Goal: Navigation & Orientation: Find specific page/section

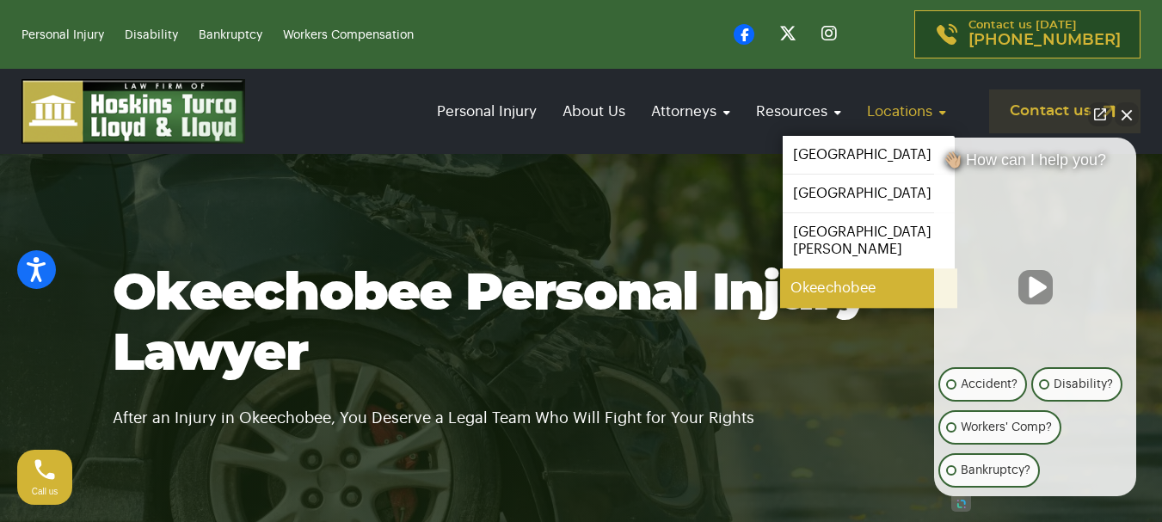
click at [821, 276] on link "Okeechobee" at bounding box center [868, 288] width 177 height 39
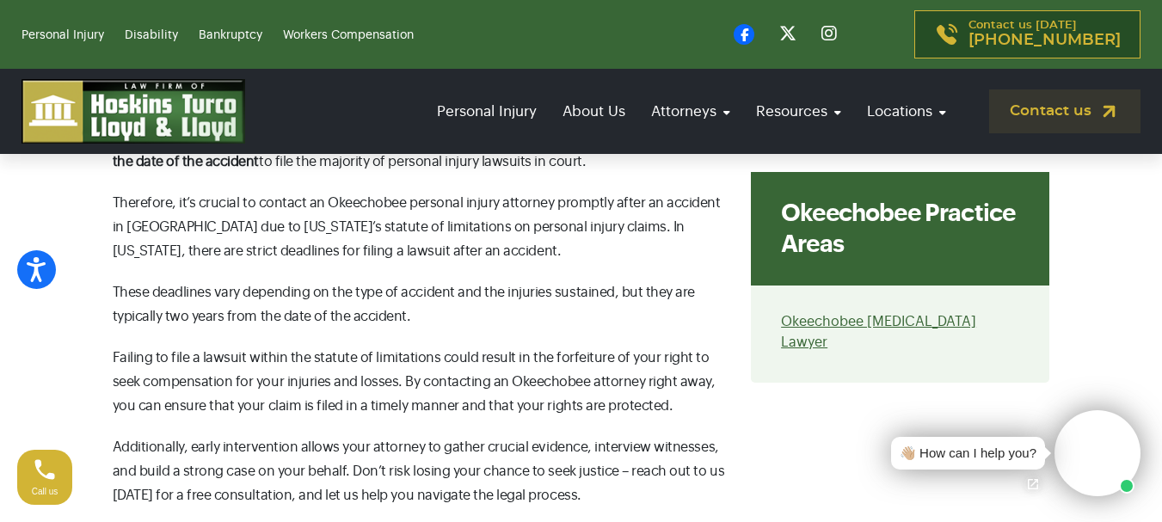
scroll to position [8341, 0]
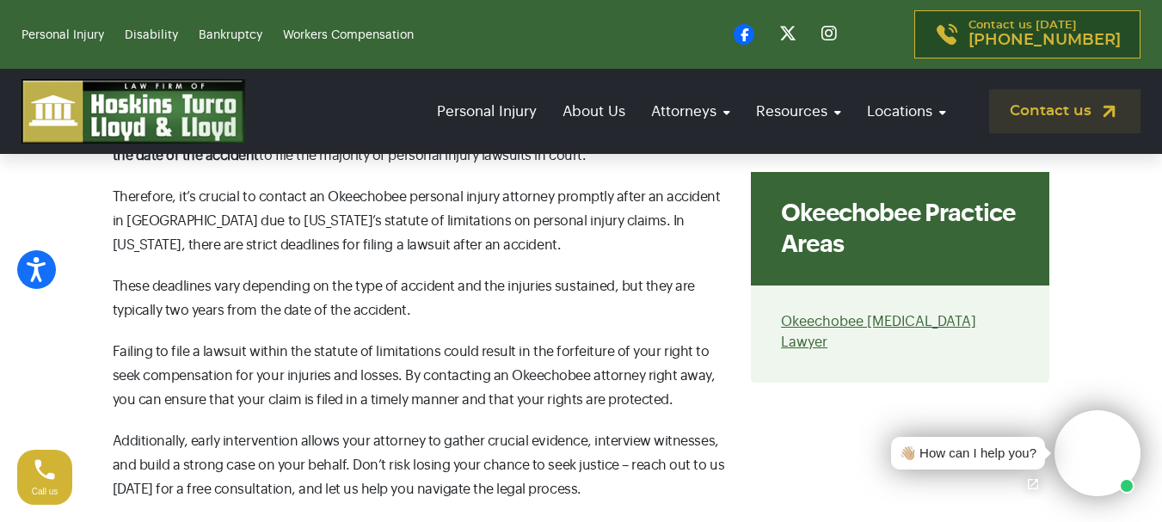
click at [942, 459] on div "👋🏼 How can I help you?" at bounding box center [967, 454] width 137 height 20
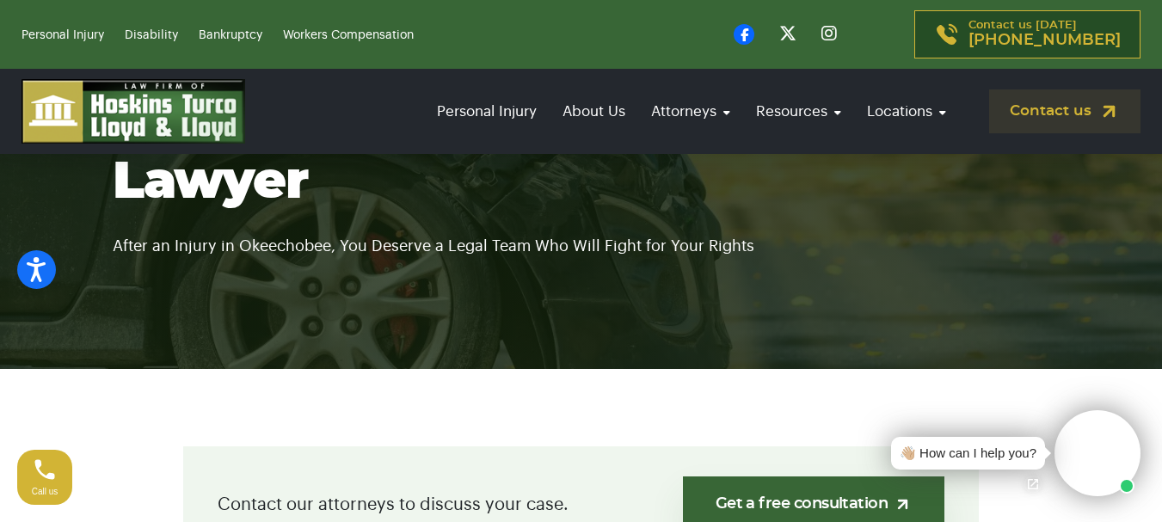
scroll to position [0, 0]
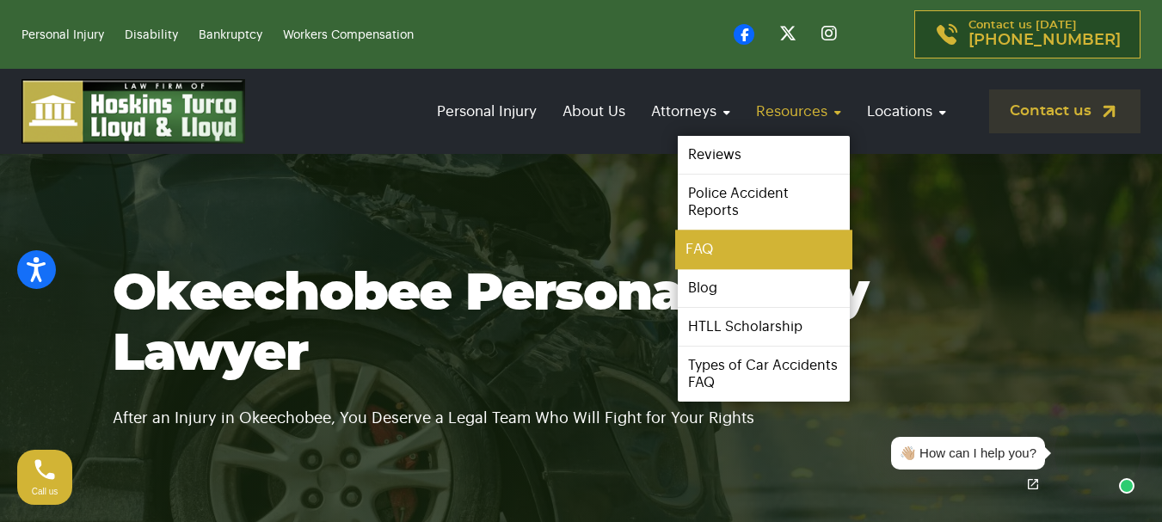
click at [706, 247] on link "FAQ" at bounding box center [763, 249] width 177 height 39
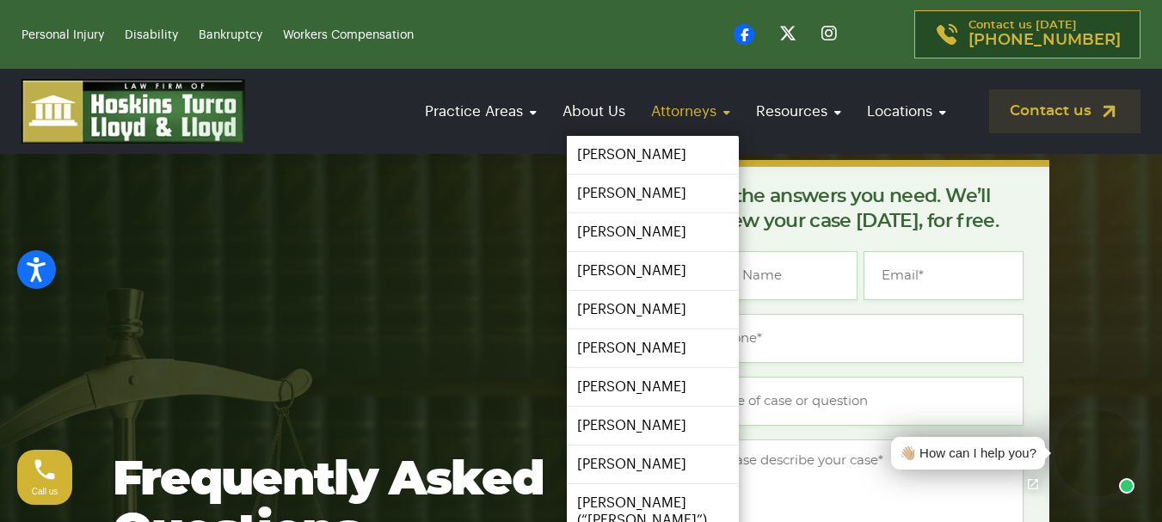
scroll to position [86, 0]
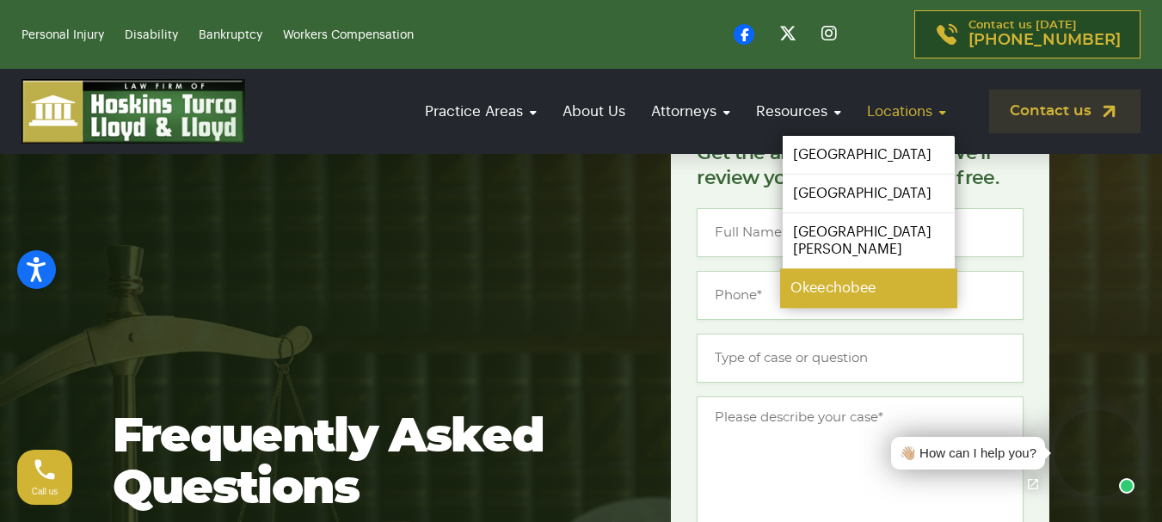
click at [813, 271] on link "Okeechobee" at bounding box center [868, 288] width 177 height 39
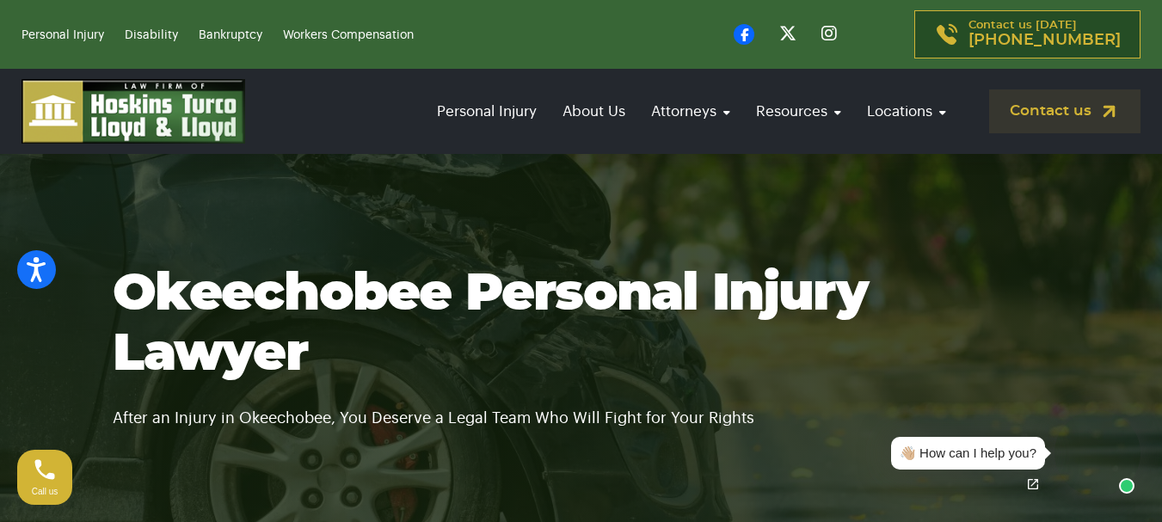
click at [207, 114] on img at bounding box center [133, 111] width 224 height 64
